Goal: Download file/media

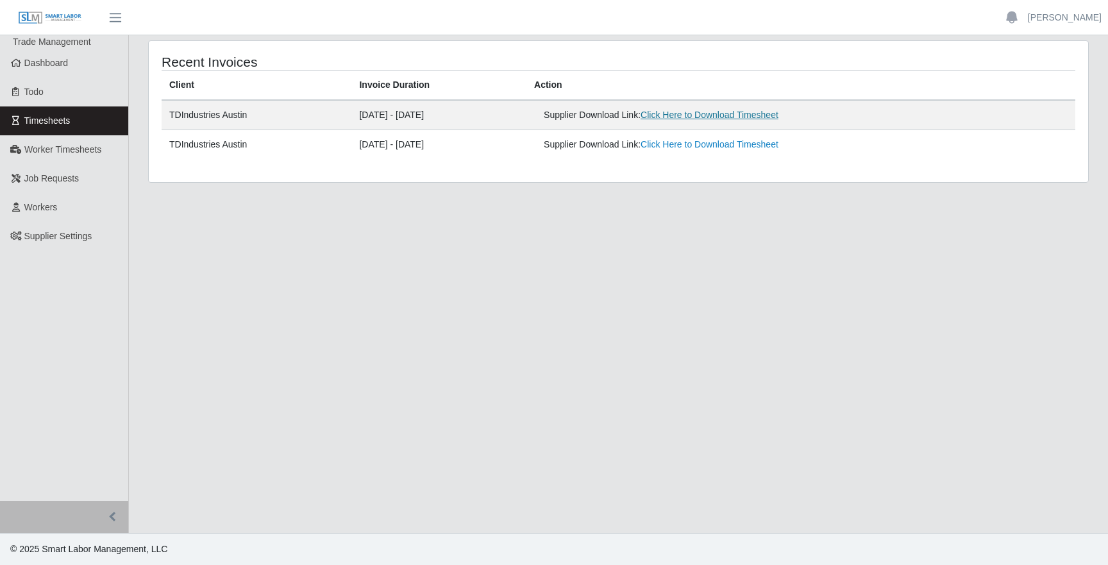
click at [737, 112] on link "Click Here to Download Timesheet" at bounding box center [709, 115] width 138 height 10
click at [676, 256] on main "Recent Invoices Client Invoice Duration Action TDIndustries Austin [DATE] - [DA…" at bounding box center [618, 283] width 979 height 497
click at [595, 275] on main "Recent Invoices Client Invoice Duration Action TDIndustries Austin [DATE] - [DA…" at bounding box center [618, 283] width 979 height 497
click at [48, 67] on span "Dashboard" at bounding box center [46, 63] width 44 height 10
